Goal: Book appointment/travel/reservation

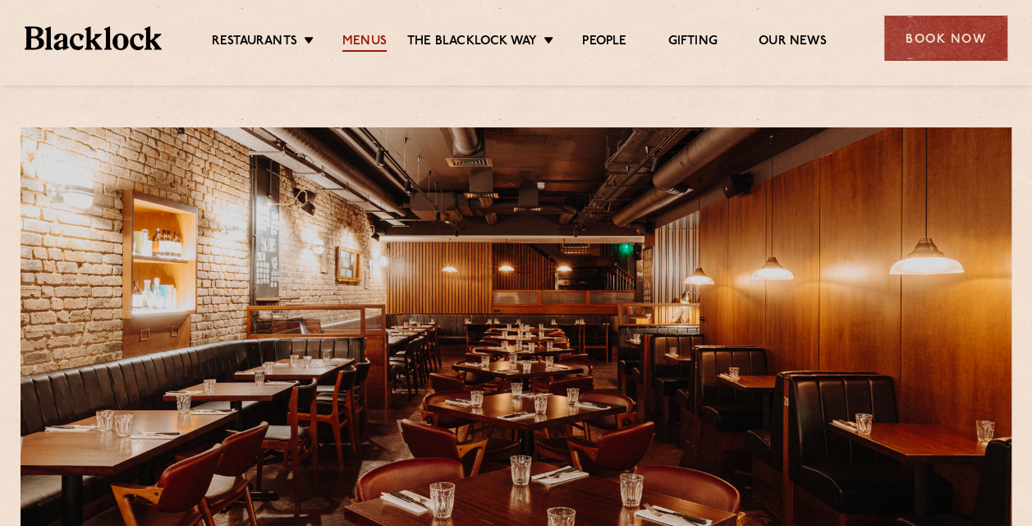
click at [375, 39] on link "Menus" at bounding box center [364, 43] width 44 height 18
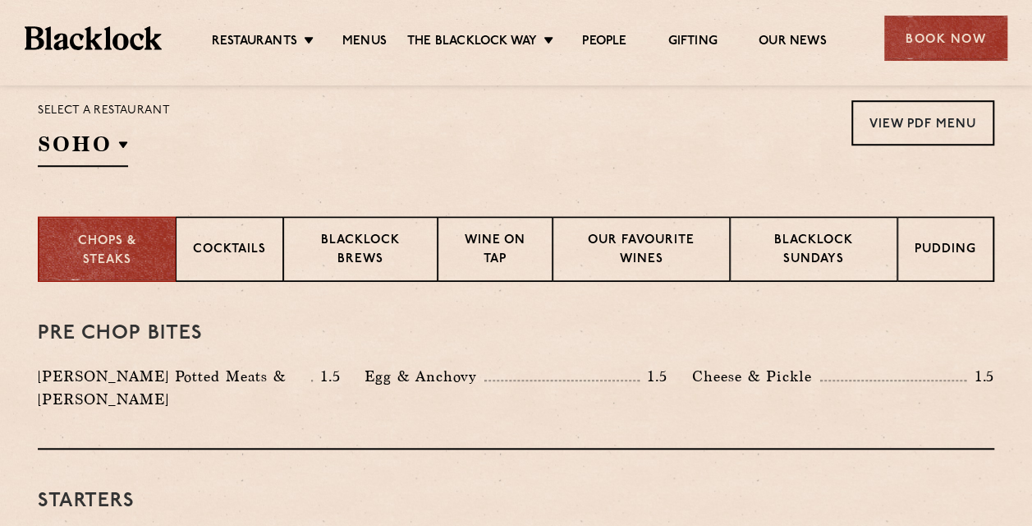
scroll to position [575, 0]
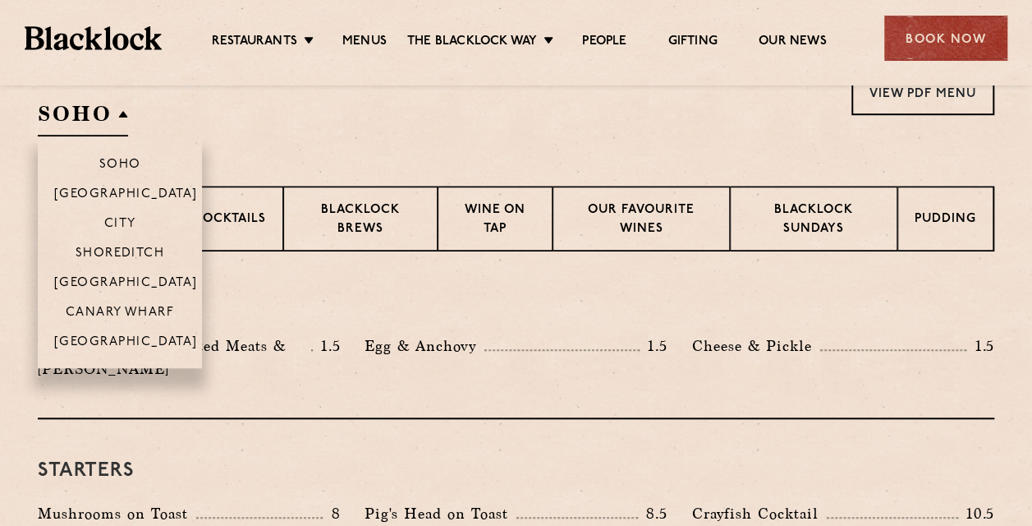
click at [104, 116] on h2 "SOHO" at bounding box center [83, 117] width 90 height 37
click at [121, 273] on li "[GEOGRAPHIC_DATA]" at bounding box center [120, 282] width 164 height 30
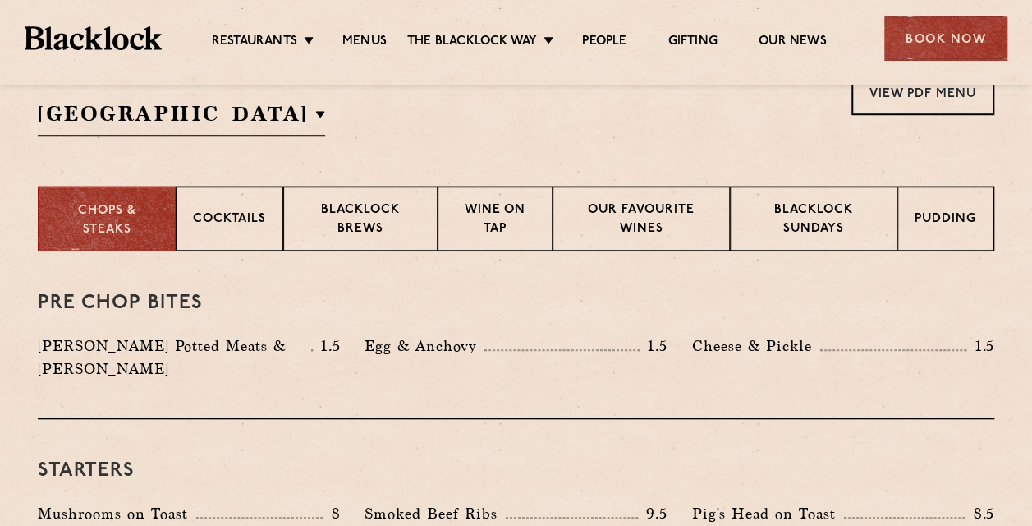
click at [517, 131] on div "Select a restaurant [GEOGRAPHIC_DATA] [GEOGRAPHIC_DATA] [GEOGRAPHIC_DATA] [GEOG…" at bounding box center [516, 103] width 957 height 67
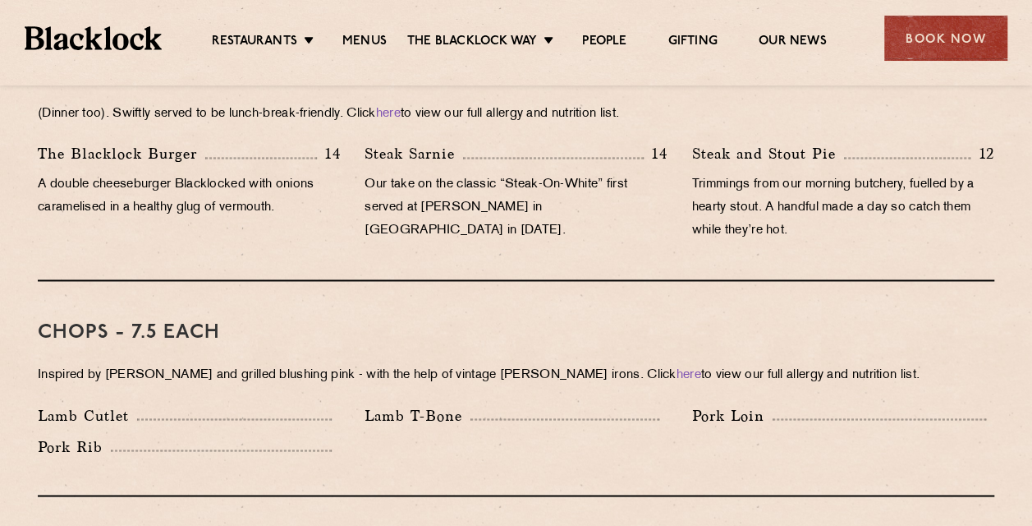
scroll to position [493, 0]
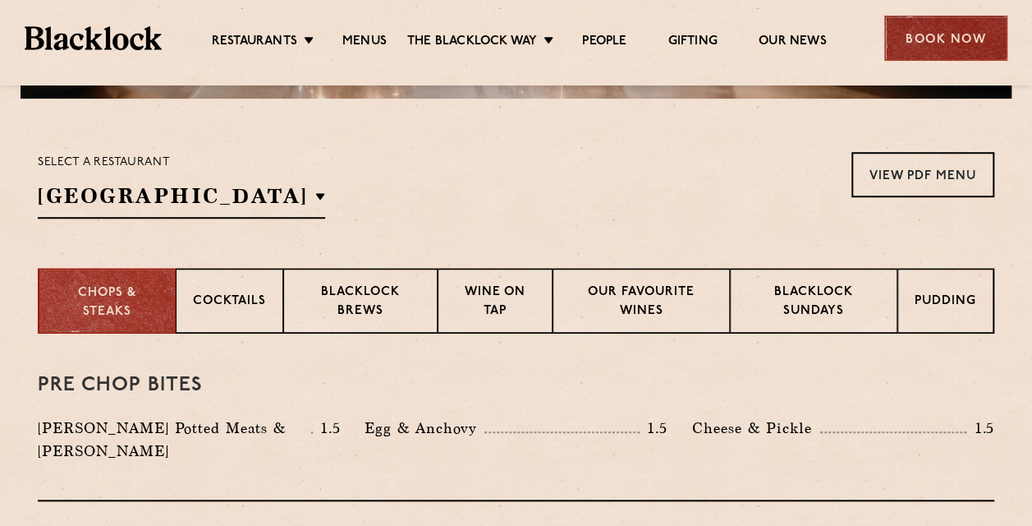
click at [958, 40] on div "Book Now" at bounding box center [946, 38] width 123 height 45
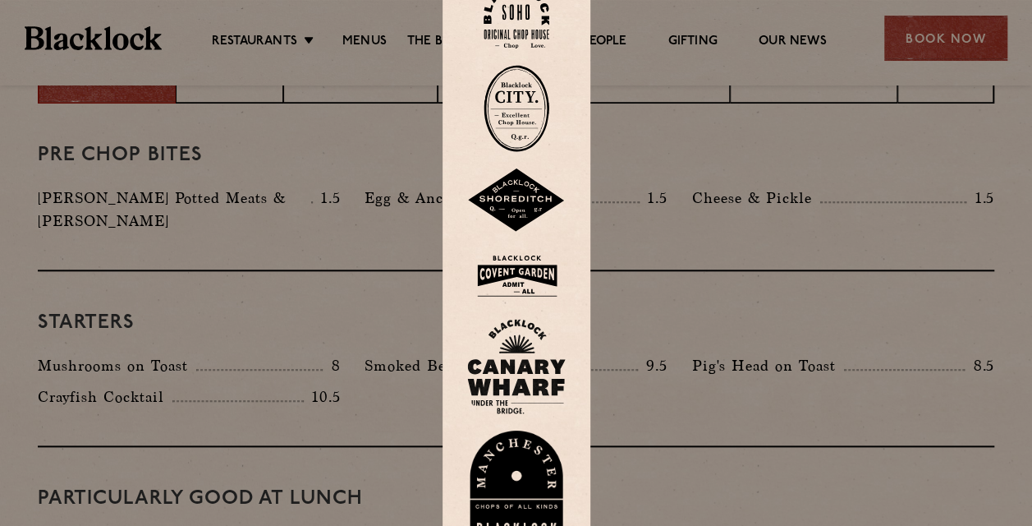
scroll to position [903, 0]
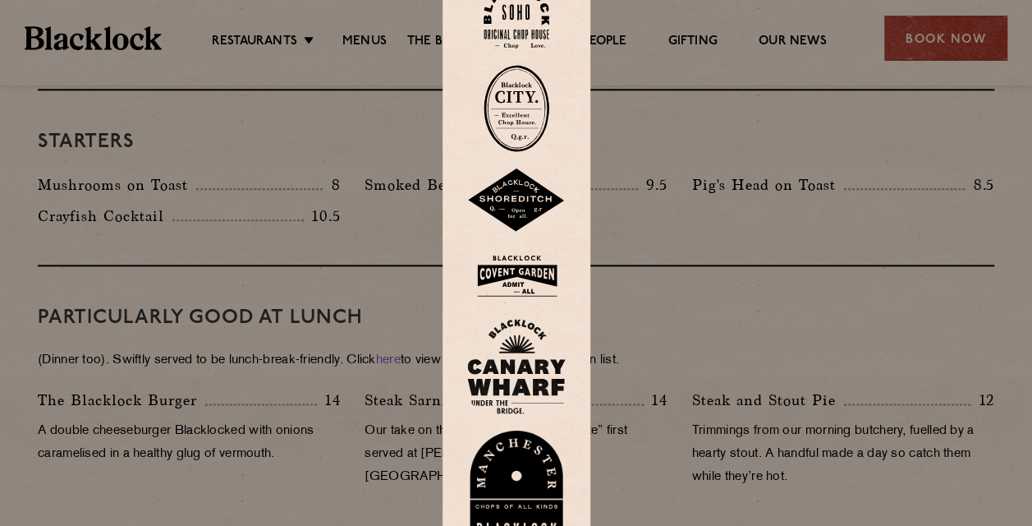
click at [514, 270] on img at bounding box center [516, 275] width 99 height 53
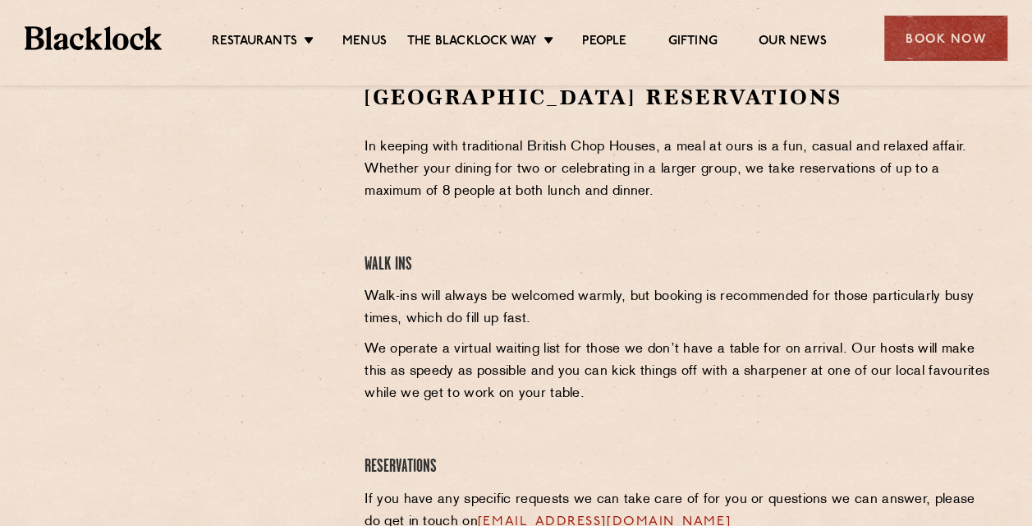
scroll to position [476, 0]
